Goal: Task Accomplishment & Management: Complete application form

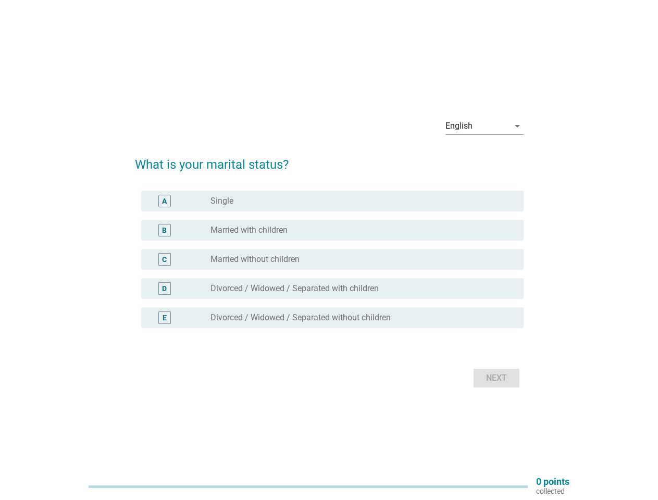
click at [329, 250] on div "C radio_button_unchecked Married without children" at bounding box center [332, 259] width 382 height 21
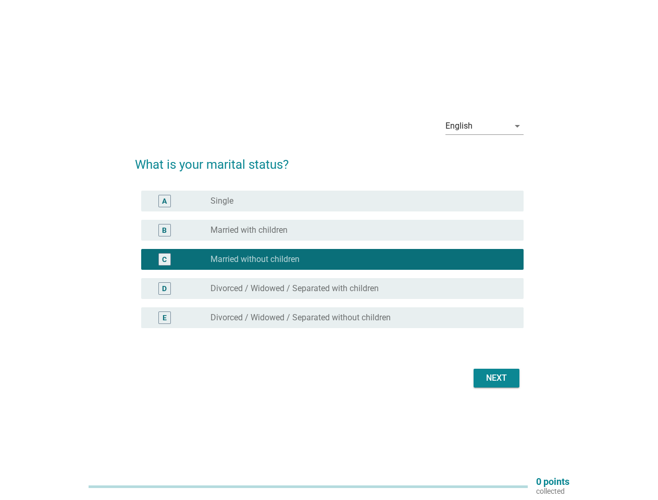
click at [484, 126] on div "English" at bounding box center [477, 126] width 64 height 17
click at [329, 266] on div "C radio_button_checked Married without children" at bounding box center [332, 259] width 382 height 21
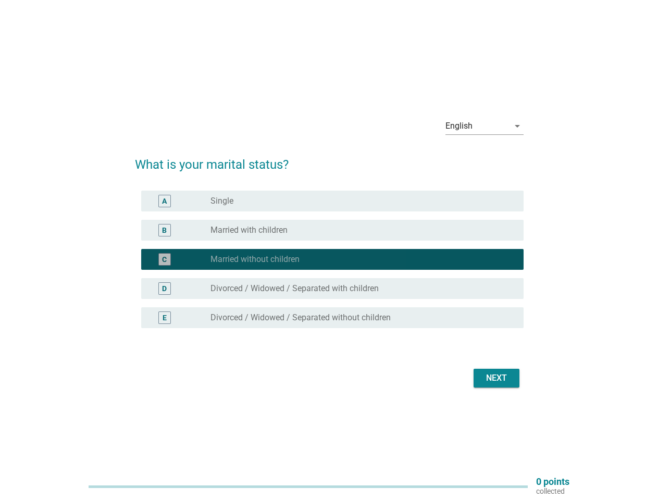
click at [329, 259] on div "radio_button_checked Married without children" at bounding box center [358, 259] width 296 height 10
click at [332, 201] on div "radio_button_unchecked Single" at bounding box center [358, 201] width 296 height 10
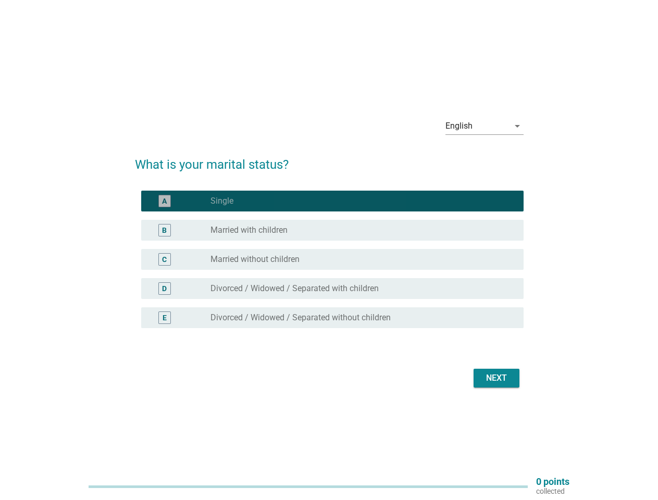
click at [222, 201] on label "Single" at bounding box center [221, 201] width 23 height 10
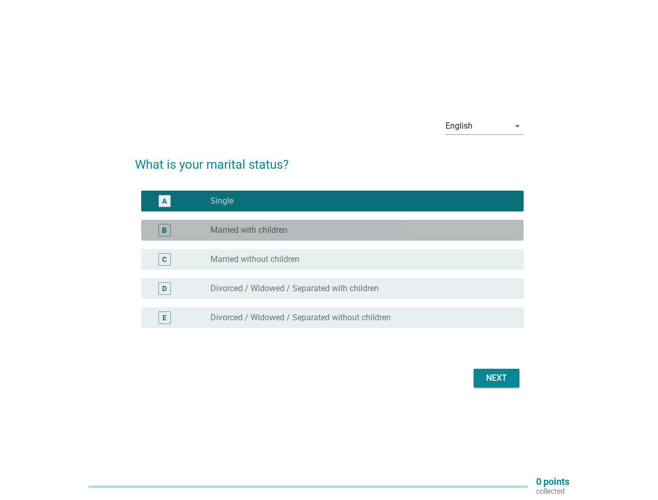
click at [332, 230] on div "radio_button_unchecked Married with children" at bounding box center [358, 230] width 296 height 10
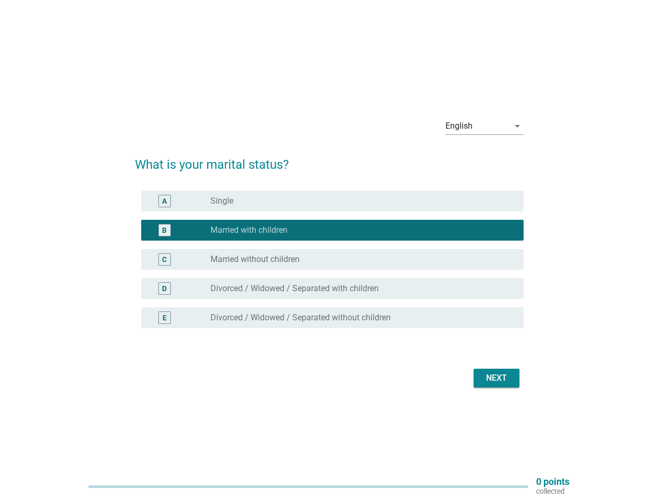
click at [249, 230] on label "Married with children" at bounding box center [248, 230] width 77 height 10
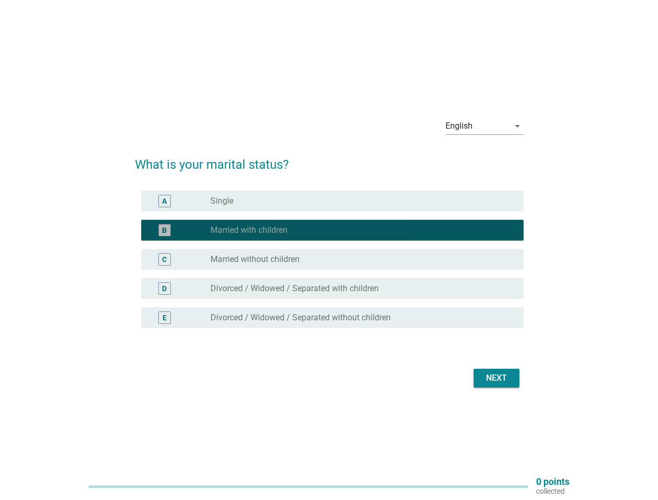
click at [332, 259] on div "radio_button_unchecked Married without children" at bounding box center [358, 259] width 296 height 10
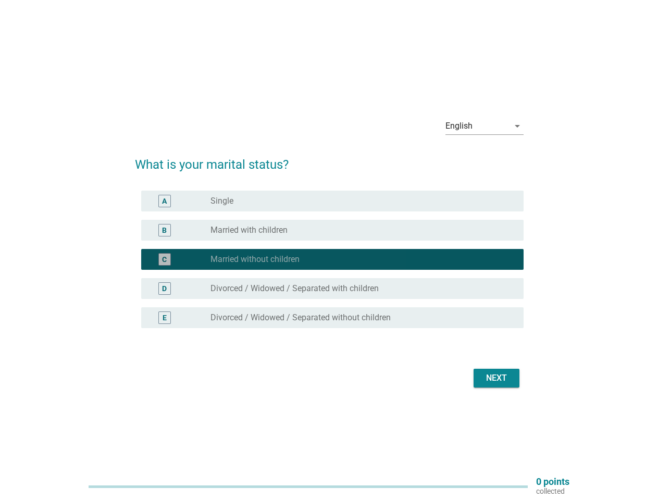
click at [255, 259] on label "Married without children" at bounding box center [254, 259] width 89 height 10
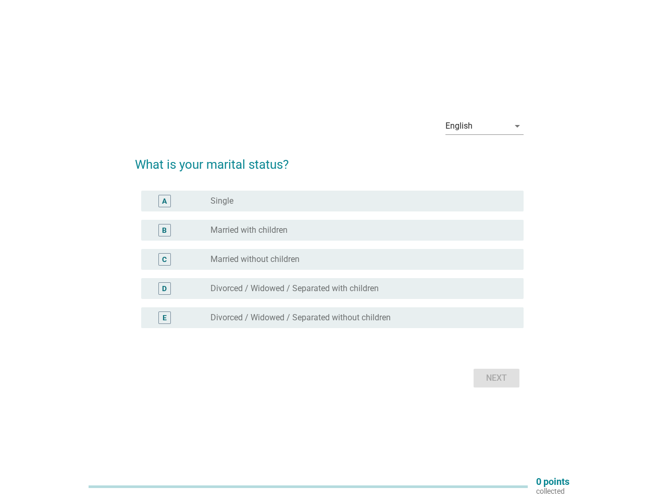
click at [329, 250] on div "C radio_button_unchecked Married without children" at bounding box center [332, 259] width 382 height 21
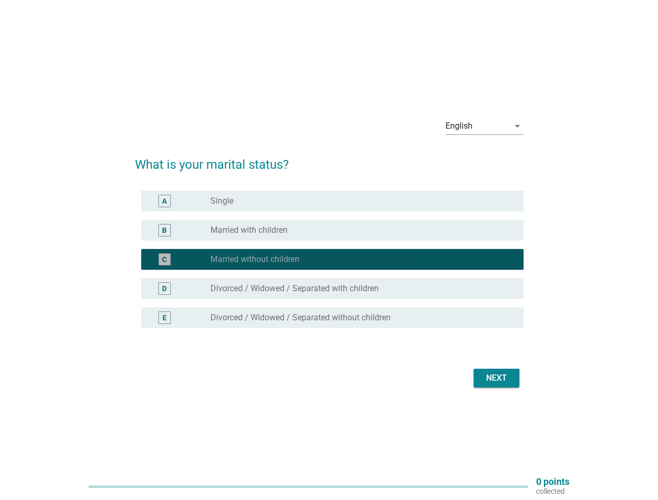
click at [484, 126] on div "English" at bounding box center [477, 126] width 64 height 17
